Goal: Task Accomplishment & Management: Use online tool/utility

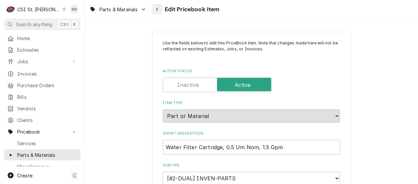
click at [159, 10] on div "Navigate back" at bounding box center [157, 9] width 7 height 7
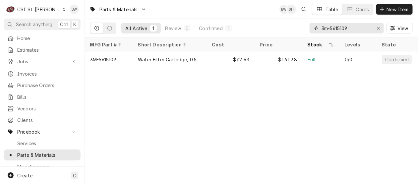
drag, startPoint x: 355, startPoint y: 28, endPoint x: 310, endPoint y: 28, distance: 45.7
click at [310, 28] on div "3m-5615109" at bounding box center [347, 28] width 74 height 11
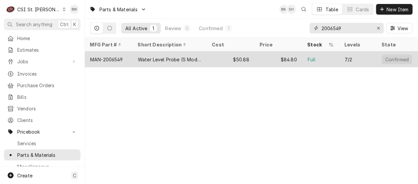
type input "2006549"
click at [118, 59] on div "MAN-2006549" at bounding box center [106, 59] width 32 height 7
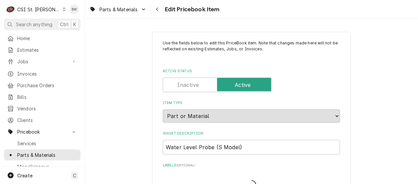
type textarea "x"
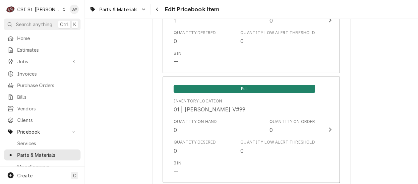
scroll to position [2088, 0]
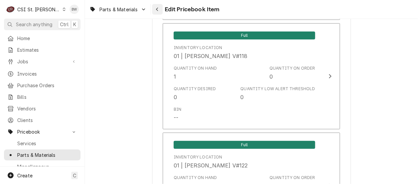
click at [157, 10] on icon "Navigate back" at bounding box center [157, 9] width 3 height 5
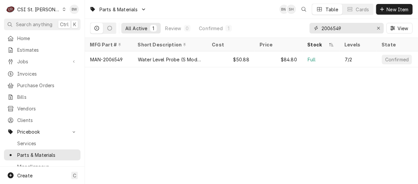
drag, startPoint x: 359, startPoint y: 27, endPoint x: 313, endPoint y: 26, distance: 46.4
click at [313, 26] on div "2006549" at bounding box center [347, 28] width 74 height 11
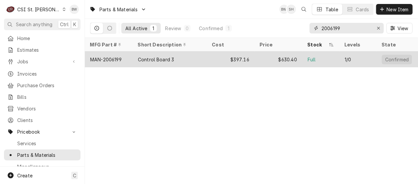
type input "2006199"
click at [113, 57] on div "MAN-2006199" at bounding box center [105, 59] width 31 height 7
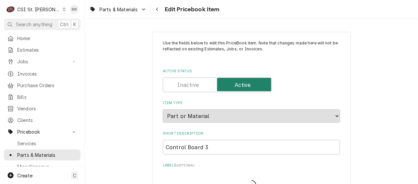
type textarea "x"
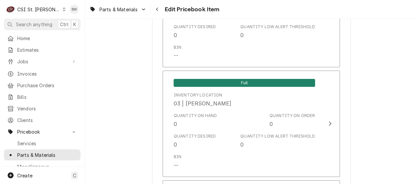
scroll to position [3413, 0]
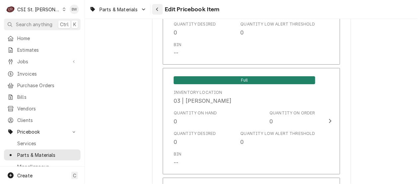
click at [154, 11] on div "Navigate back" at bounding box center [157, 9] width 7 height 7
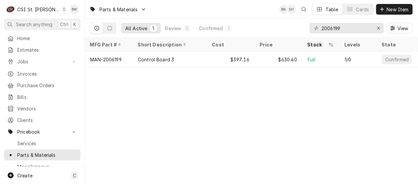
click at [134, 104] on div "Parts & Materials BW SH Table Cards New Item All Active 1 Review 0 Confirmed 1 …" at bounding box center [251, 92] width 333 height 184
drag, startPoint x: 342, startPoint y: 29, endPoint x: 314, endPoint y: 29, distance: 27.8
click at [314, 29] on div "2006199" at bounding box center [347, 28] width 74 height 11
paste input "RPCNT1002"
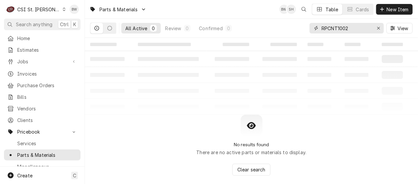
type input "RPCNT1002"
